Goal: Contribute content

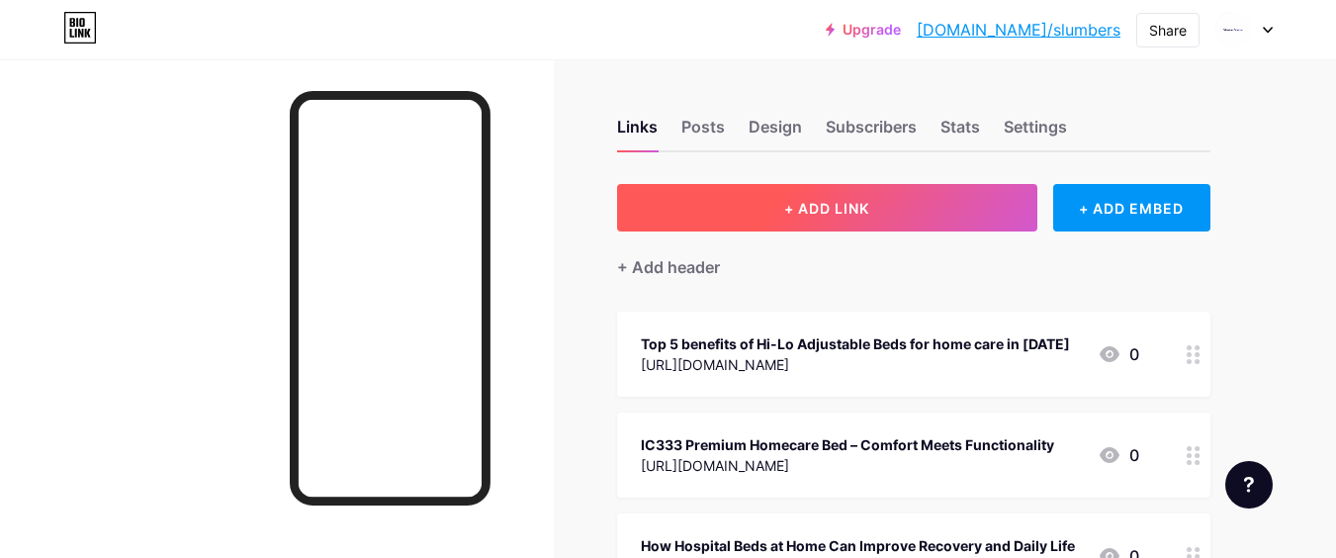
click at [829, 206] on span "+ ADD LINK" at bounding box center [826, 208] width 85 height 17
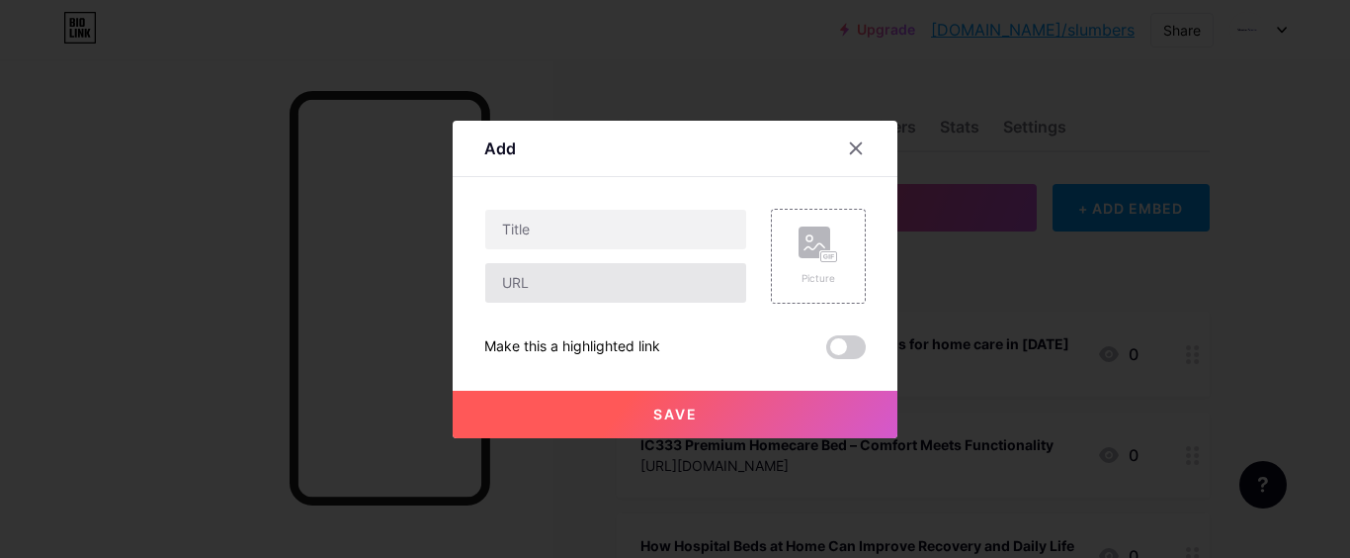
drag, startPoint x: 597, startPoint y: 303, endPoint x: 597, endPoint y: 273, distance: 29.7
click at [597, 301] on div at bounding box center [615, 283] width 263 height 42
click at [597, 273] on input "text" at bounding box center [615, 283] width 261 height 40
paste input "[URL][DOMAIN_NAME]"
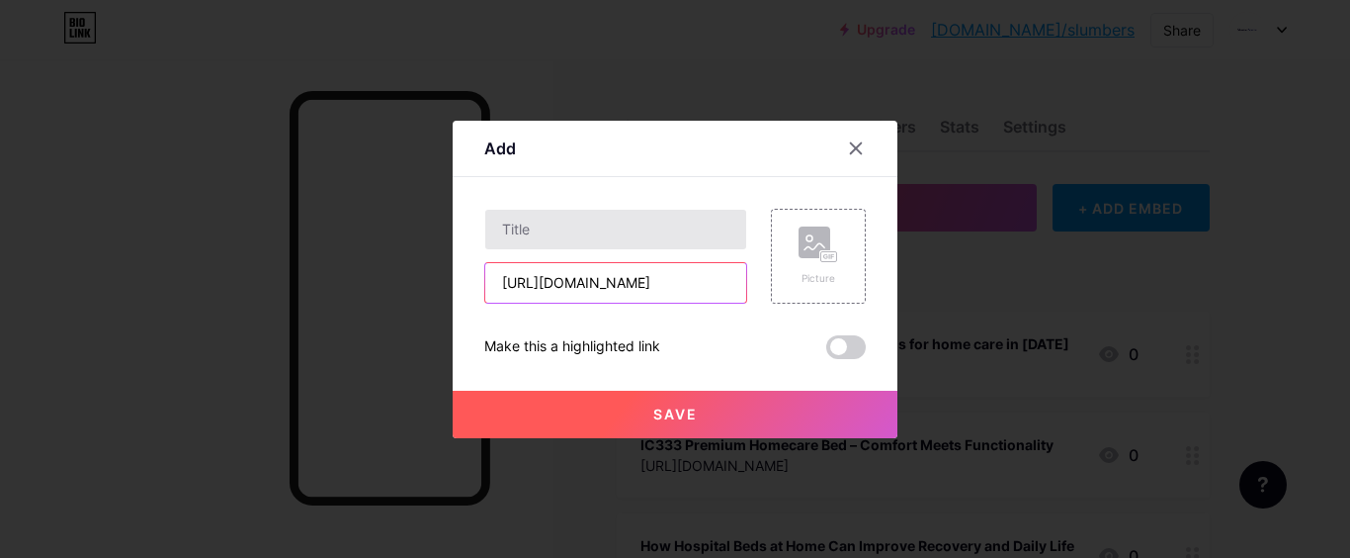
type input "[URL][DOMAIN_NAME]"
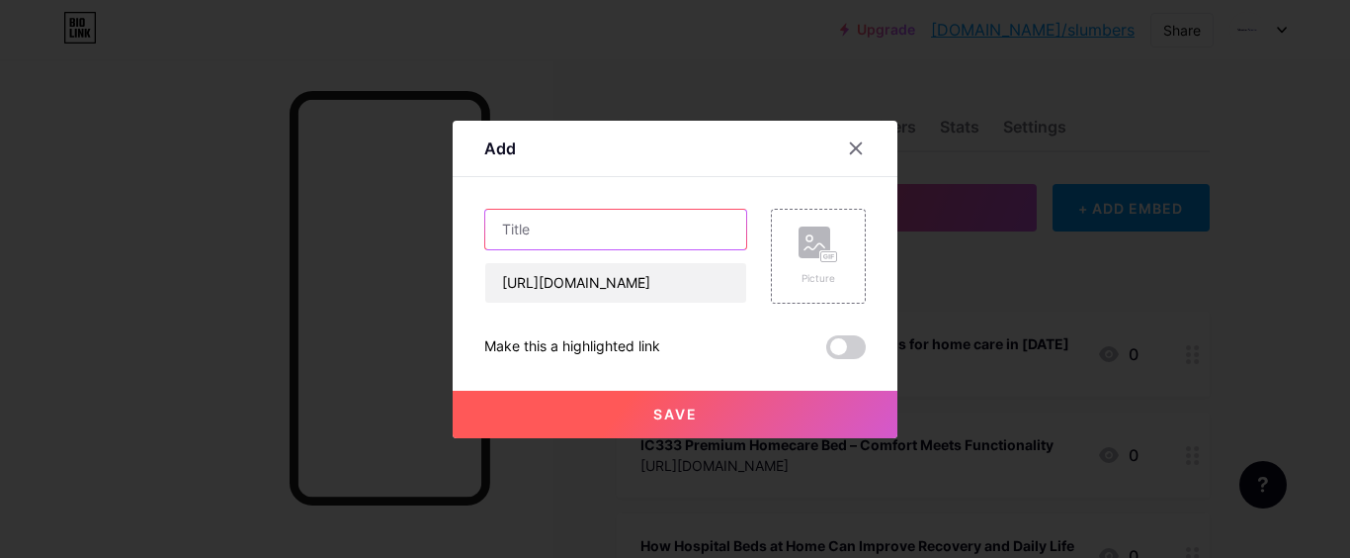
click at [583, 243] on input "text" at bounding box center [615, 230] width 261 height 40
paste input "Comfort and Support: Choosing the Best HomeCare Beds for the Home"
type input "Comfort and Support: Choosing the Best HomeCare Beds for the Home"
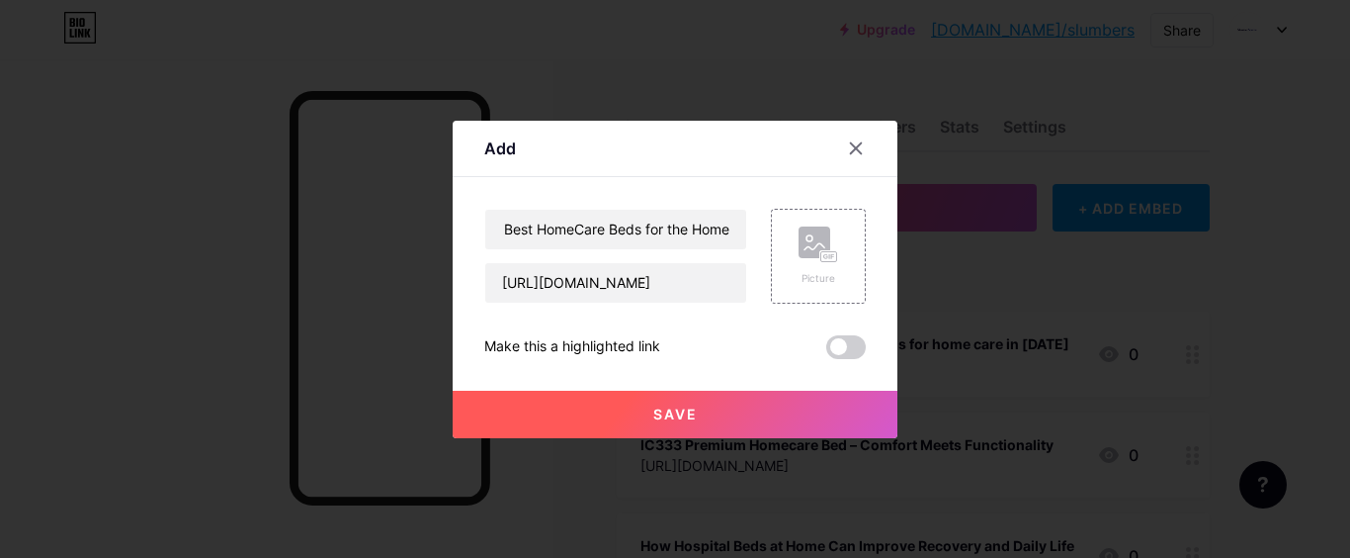
click at [690, 415] on span "Save" at bounding box center [675, 413] width 44 height 17
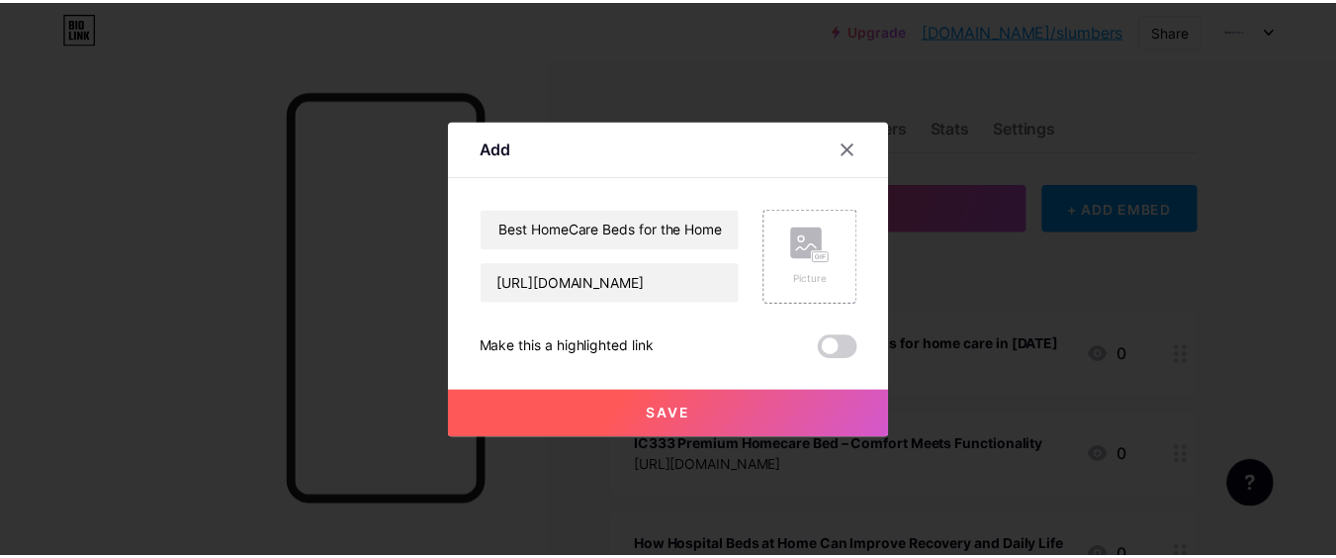
scroll to position [0, 0]
